Goal: Task Accomplishment & Management: Complete application form

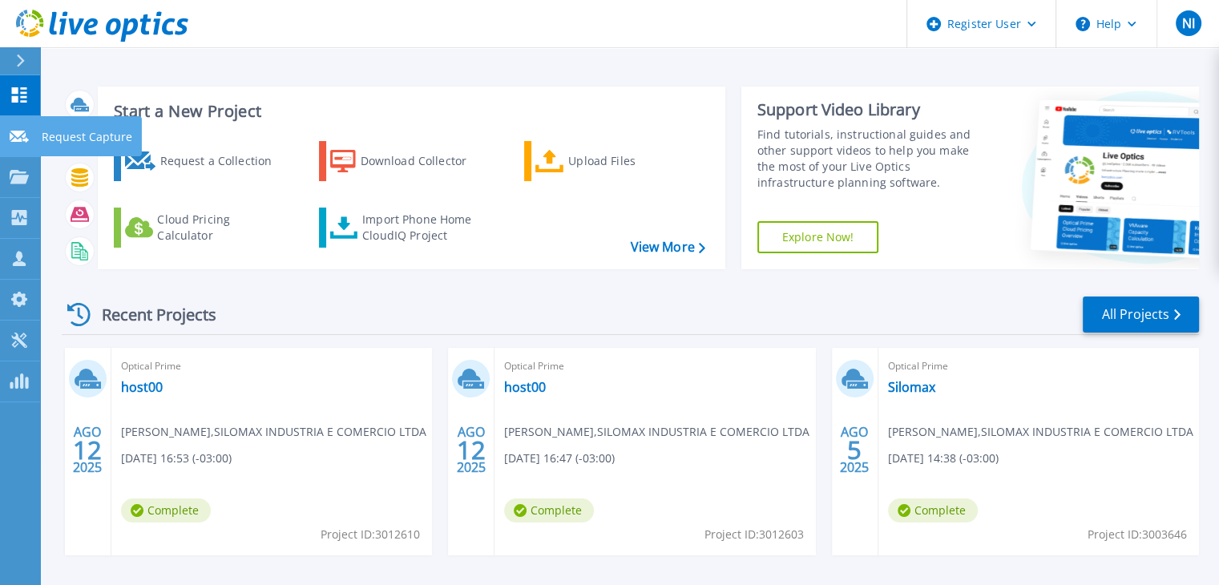
click at [42, 134] on p "Request Capture" at bounding box center [87, 137] width 91 height 42
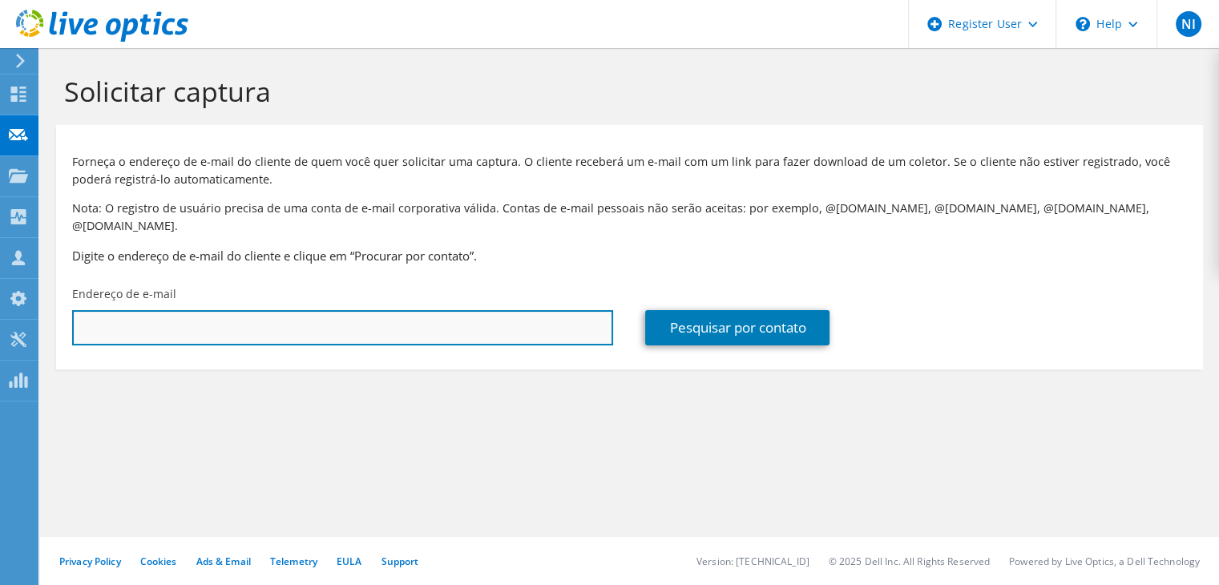
click at [224, 321] on input "text" at bounding box center [342, 327] width 541 height 35
paste input "ti@radiologiacascavel.com.br"
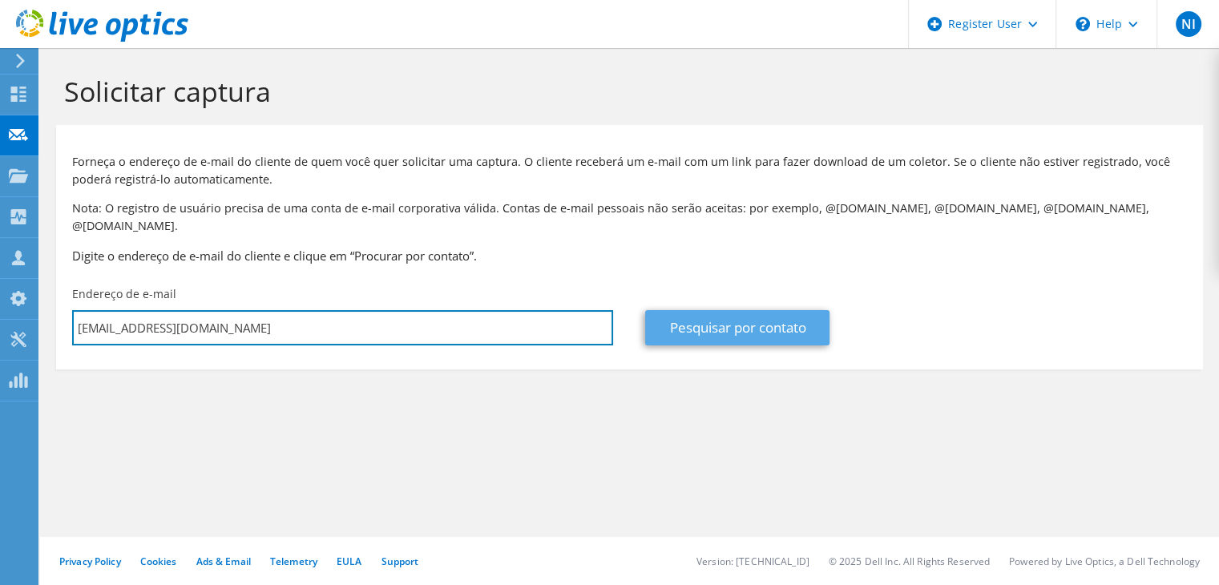
type input "ti@radiologiacascavel.com.br"
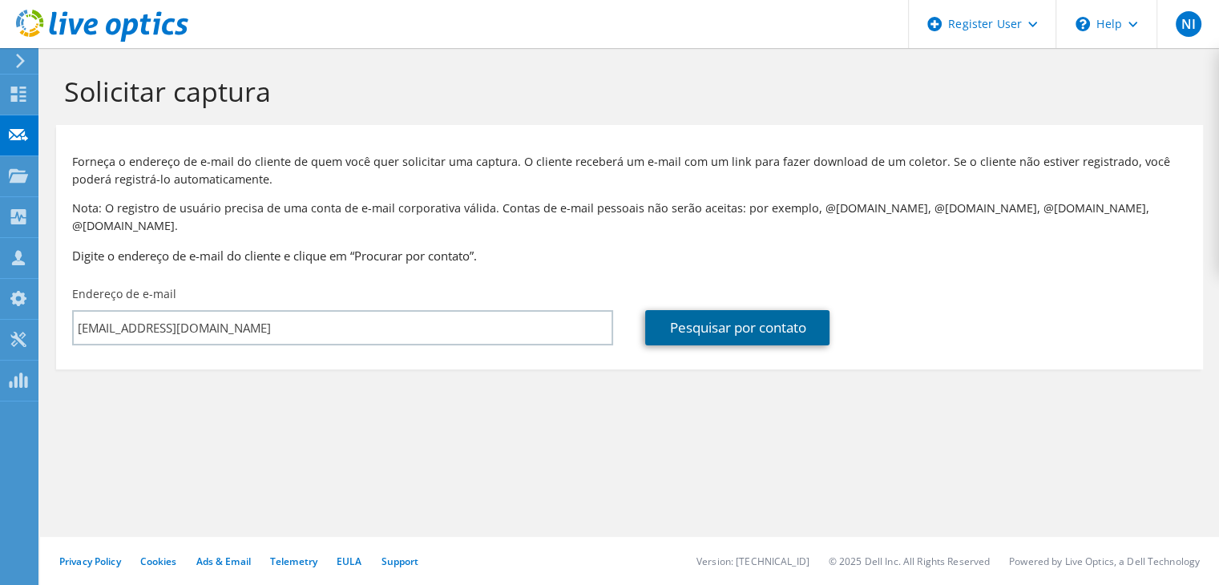
click at [814, 315] on link "Pesquisar por contato" at bounding box center [737, 327] width 184 height 35
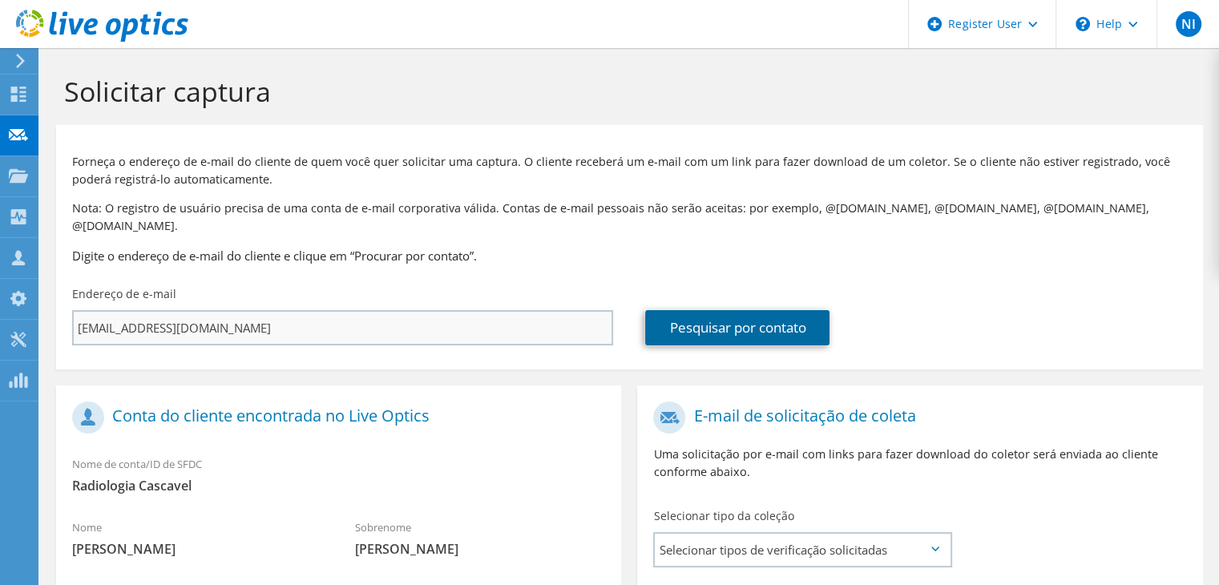
scroll to position [321, 0]
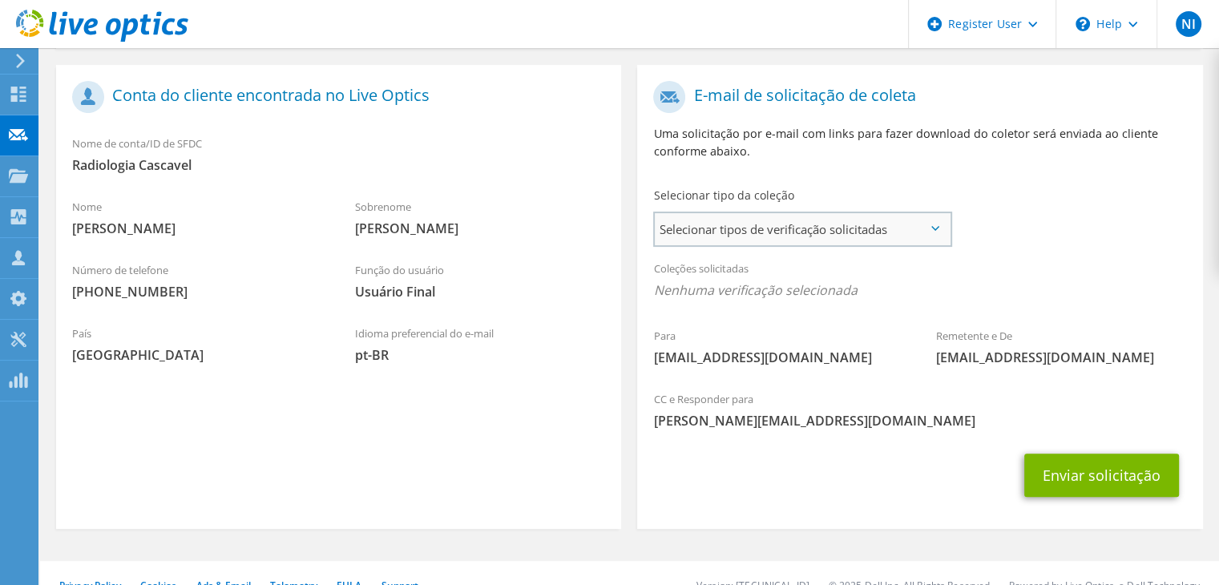
click at [792, 213] on span "Selecionar tipos de verificação solicitadas" at bounding box center [802, 229] width 295 height 32
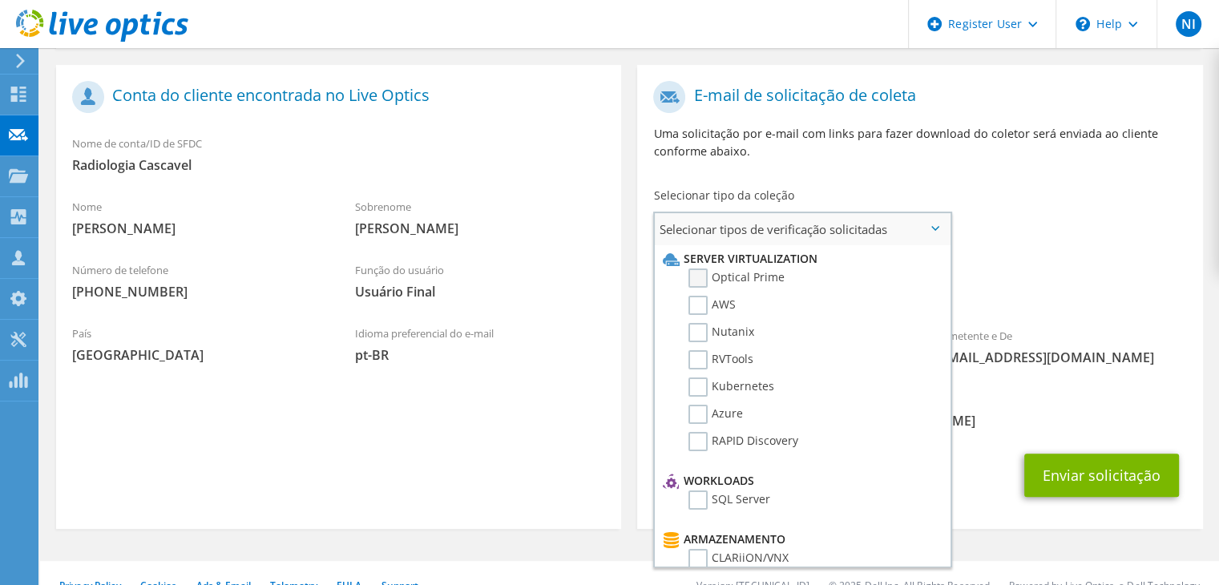
click at [716, 268] on label "Optical Prime" at bounding box center [736, 277] width 96 height 19
click at [0, 0] on input "Optical Prime" at bounding box center [0, 0] width 0 height 0
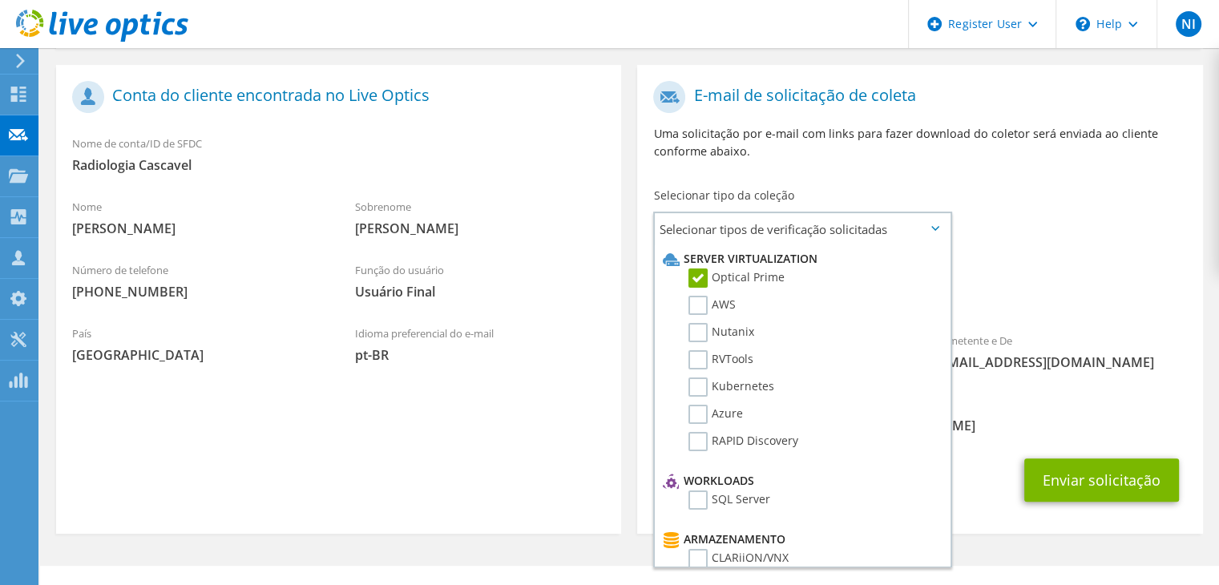
click at [1119, 333] on div "Remetente e De liveoptics@liveoptics.com" at bounding box center [1061, 351] width 283 height 55
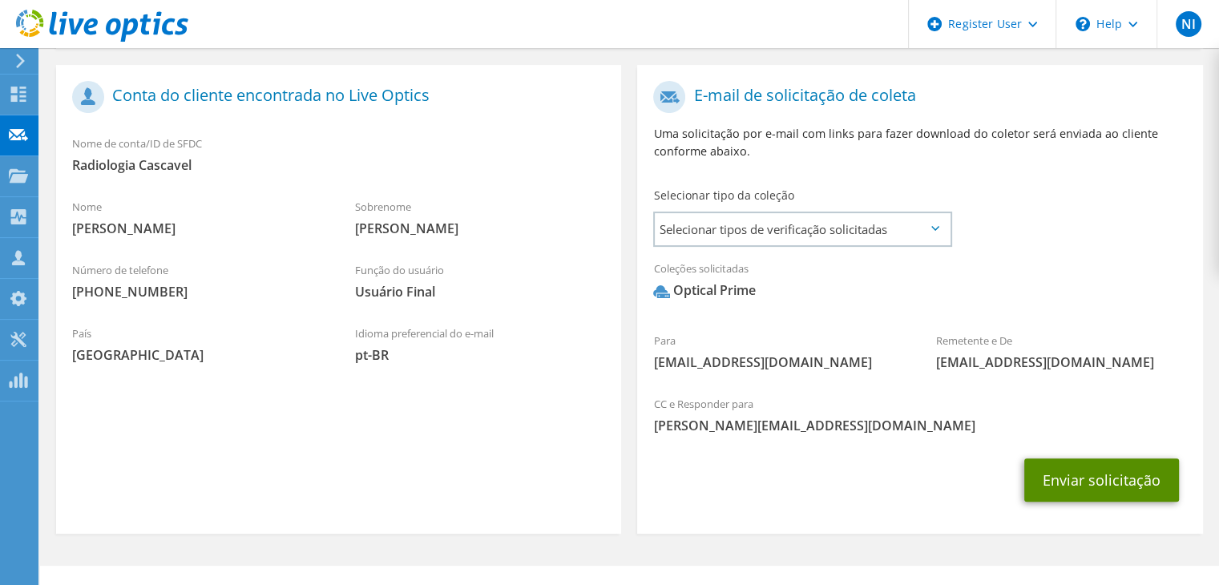
click at [1080, 459] on button "Enviar solicitação" at bounding box center [1101, 479] width 155 height 43
